Goal: Task Accomplishment & Management: Use online tool/utility

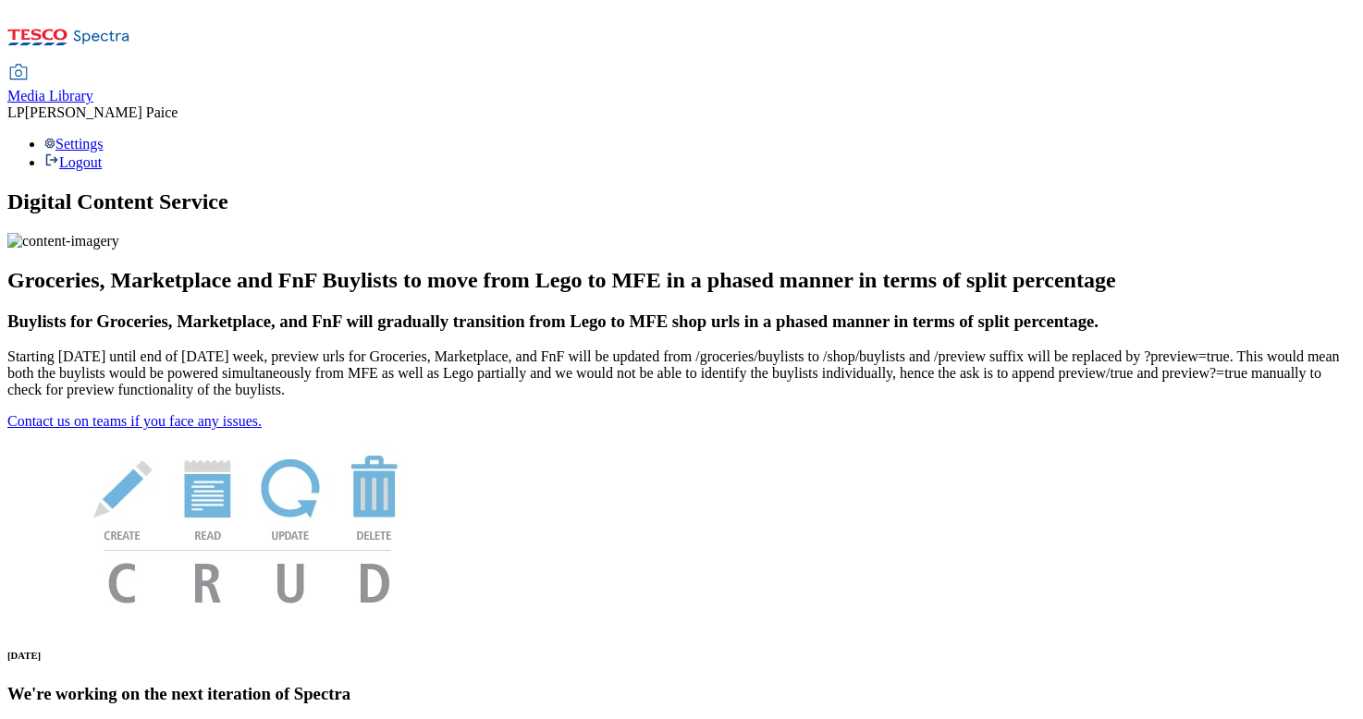
click at [93, 88] on span "Media Library" at bounding box center [50, 96] width 86 height 16
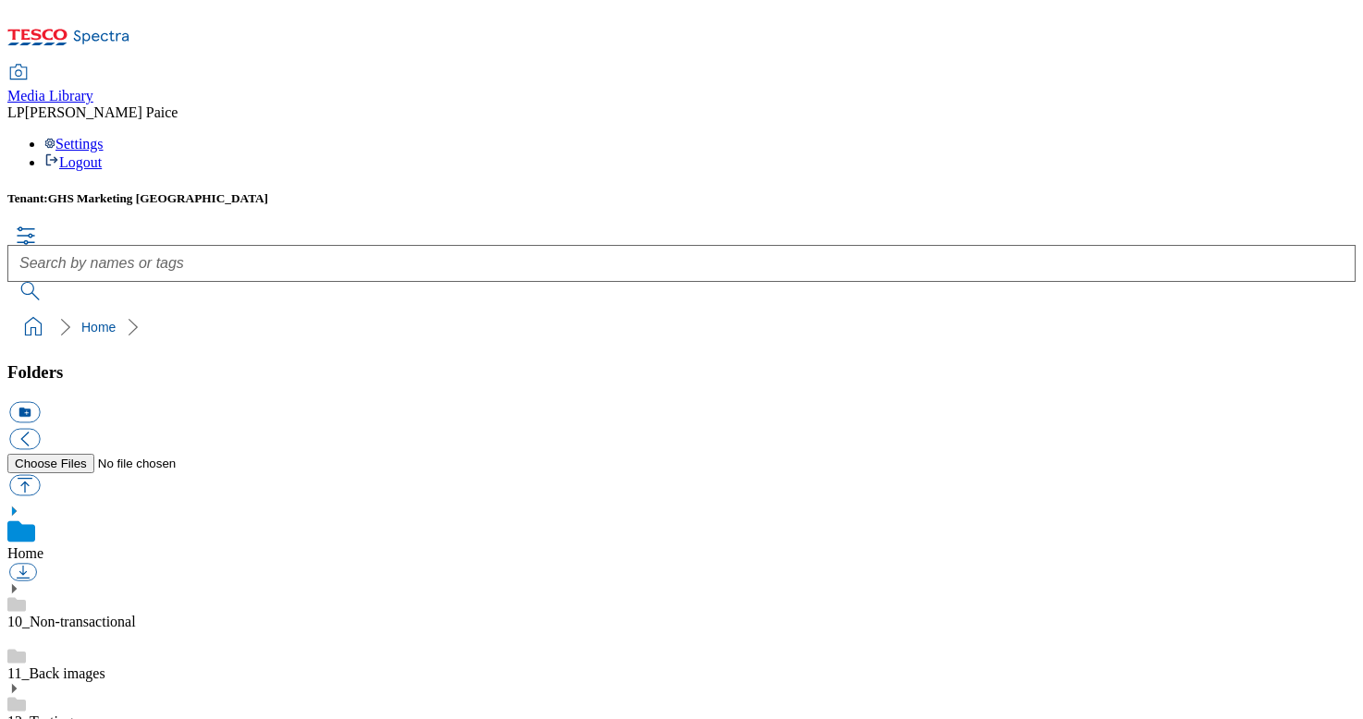
scroll to position [146, 0]
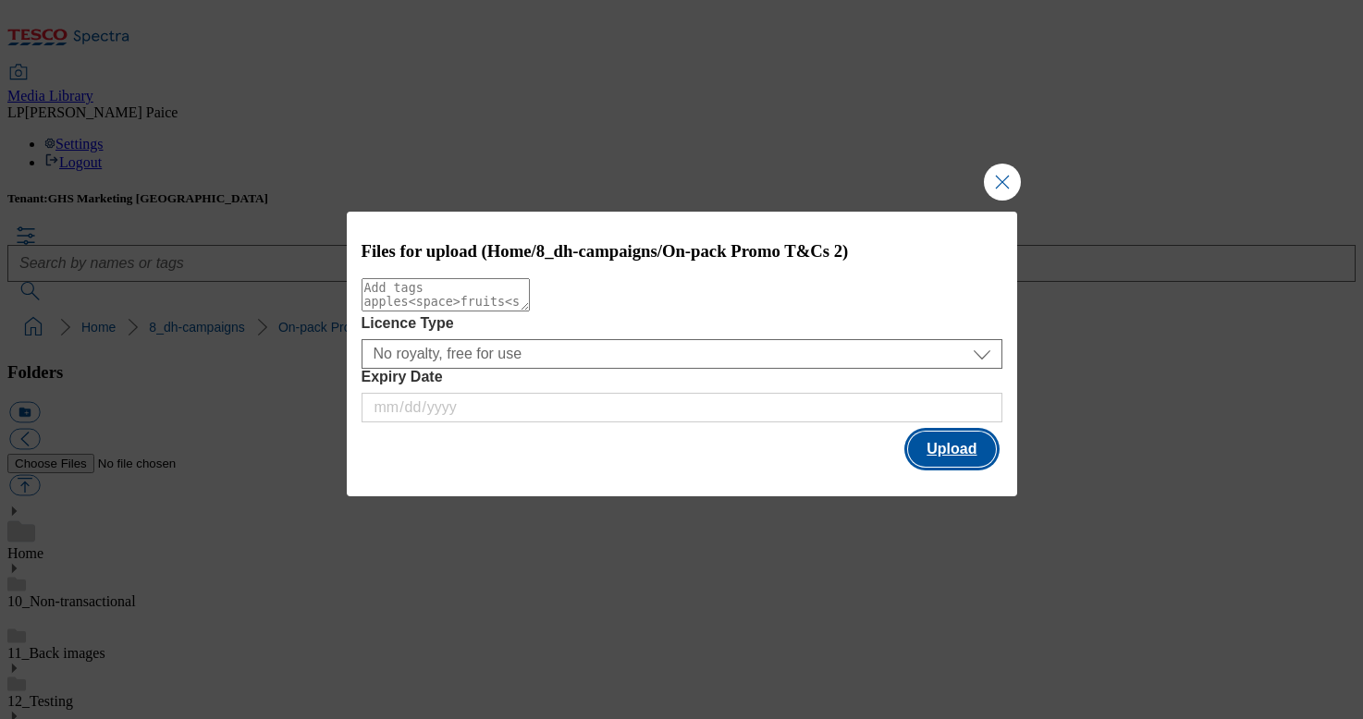
click at [957, 448] on button "Upload" at bounding box center [951, 449] width 87 height 35
